Goal: Download file/media

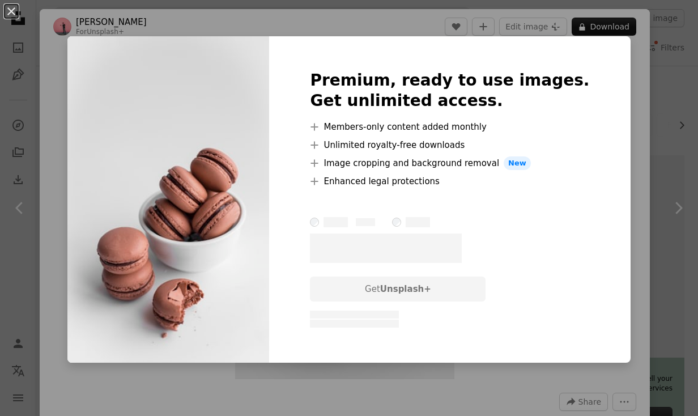
scroll to position [67, 0]
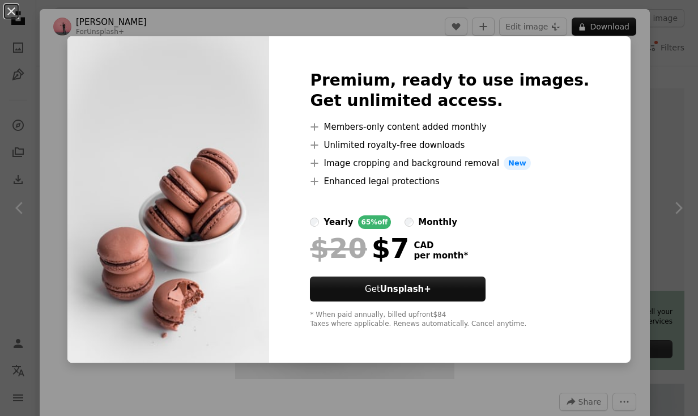
click at [613, 169] on div "An X shape Premium, ready to use images. Get unlimited access. A plus sign Memb…" at bounding box center [349, 208] width 698 height 416
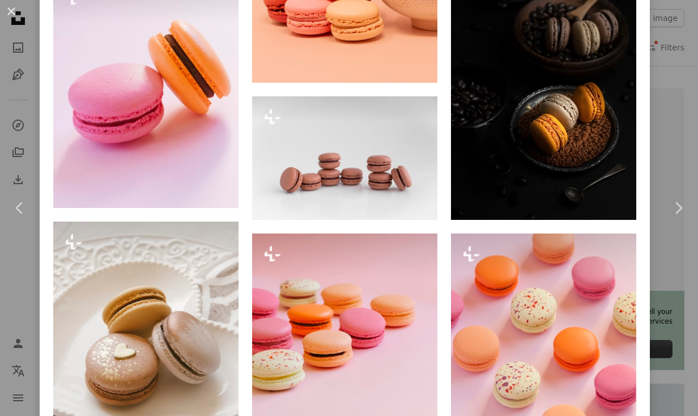
scroll to position [1302, 0]
